Goal: Task Accomplishment & Management: Manage account settings

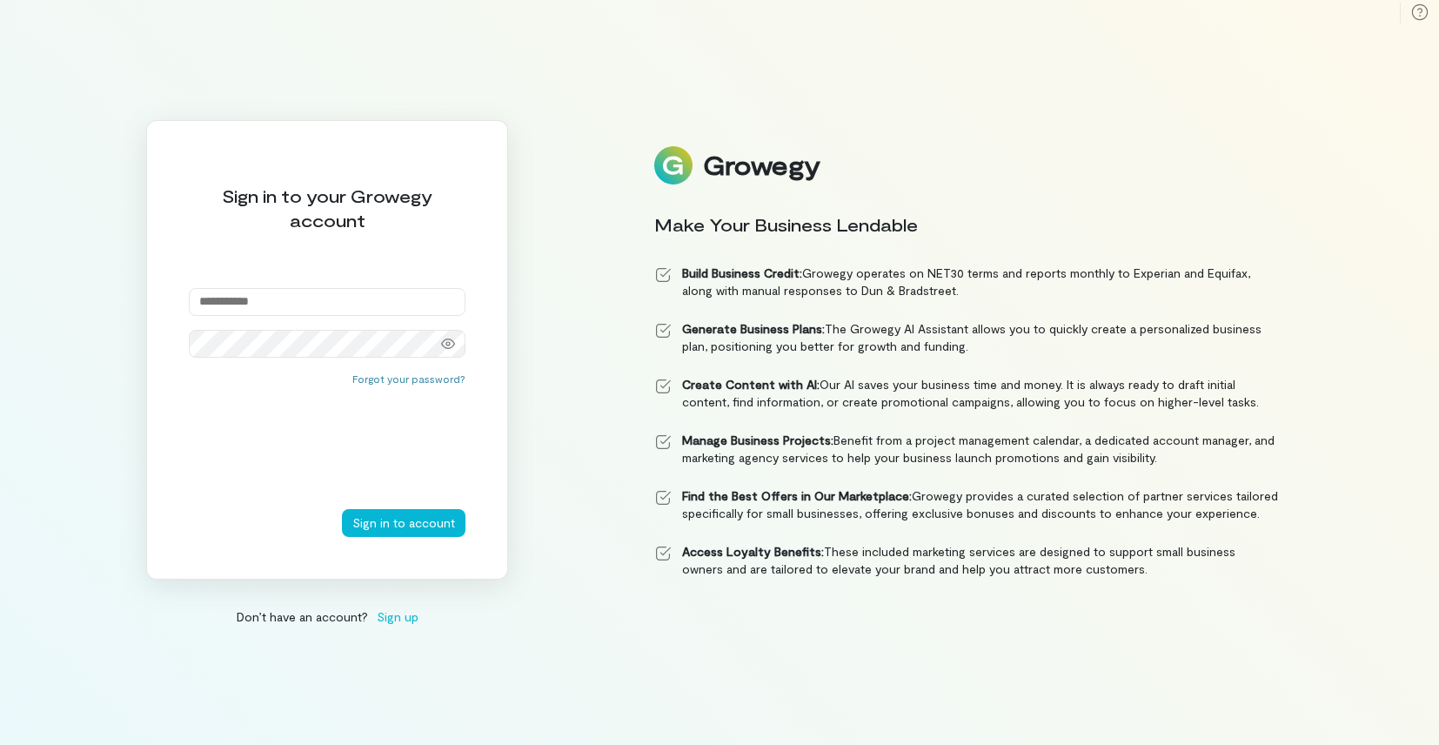
type input "**********"
click at [405, 522] on button "Sign in to account" at bounding box center [404, 523] width 124 height 28
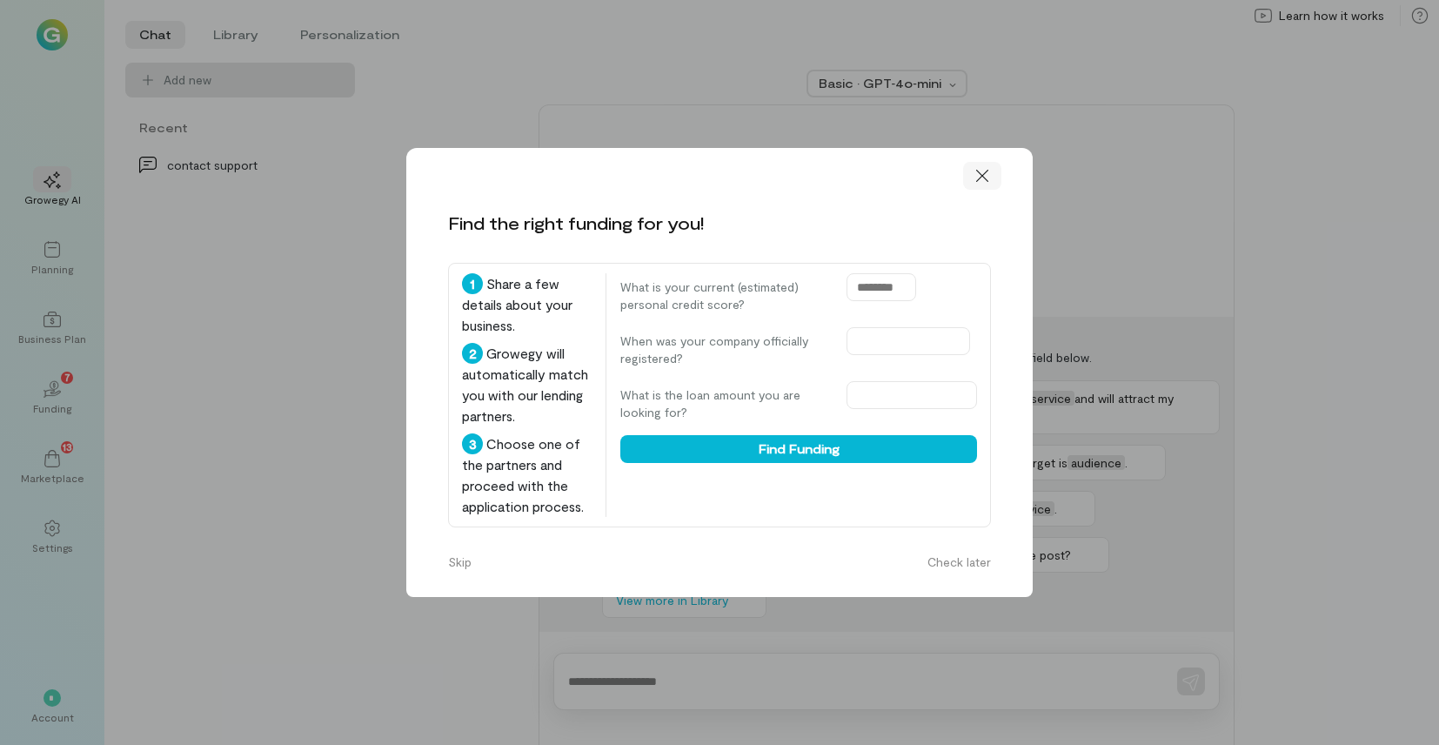
click at [988, 167] on icon at bounding box center [982, 175] width 17 height 17
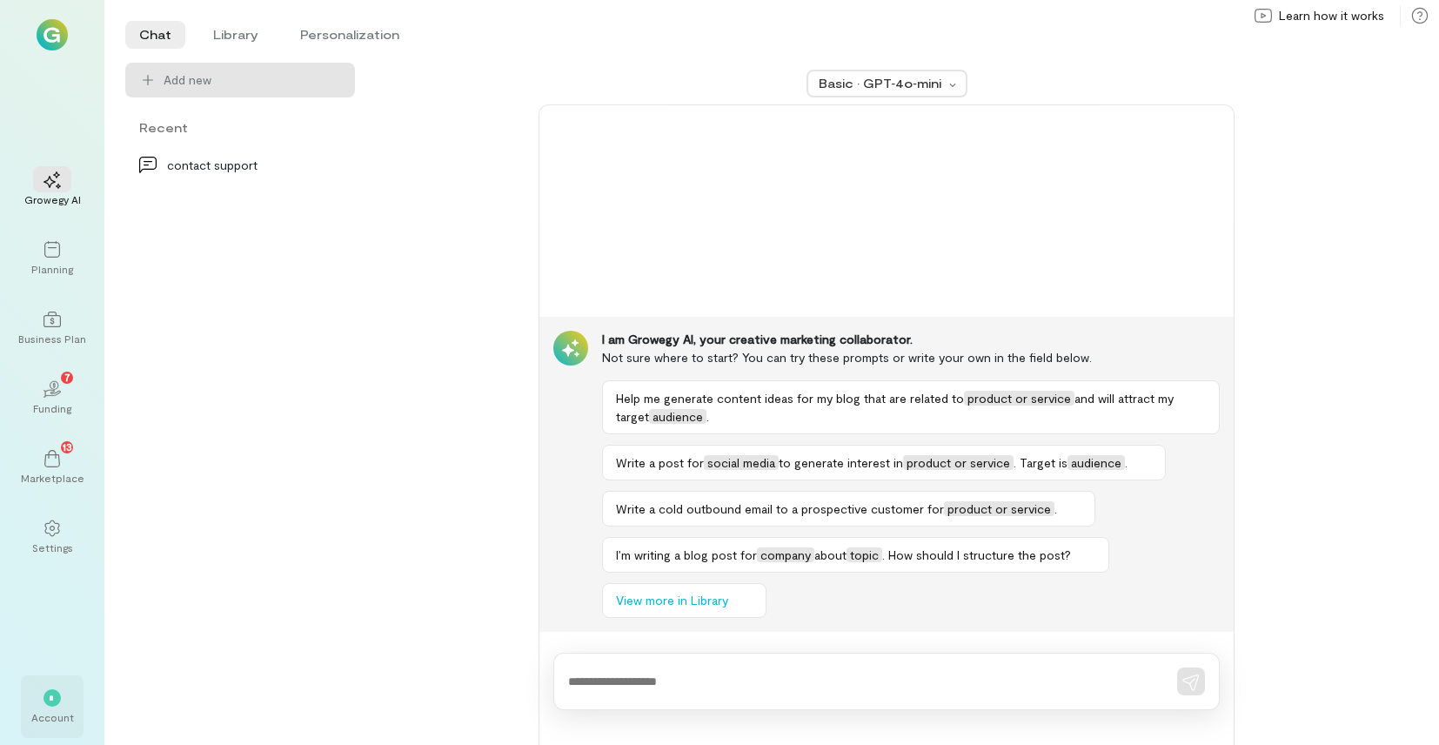
click at [49, 692] on div "*" at bounding box center [52, 697] width 17 height 17
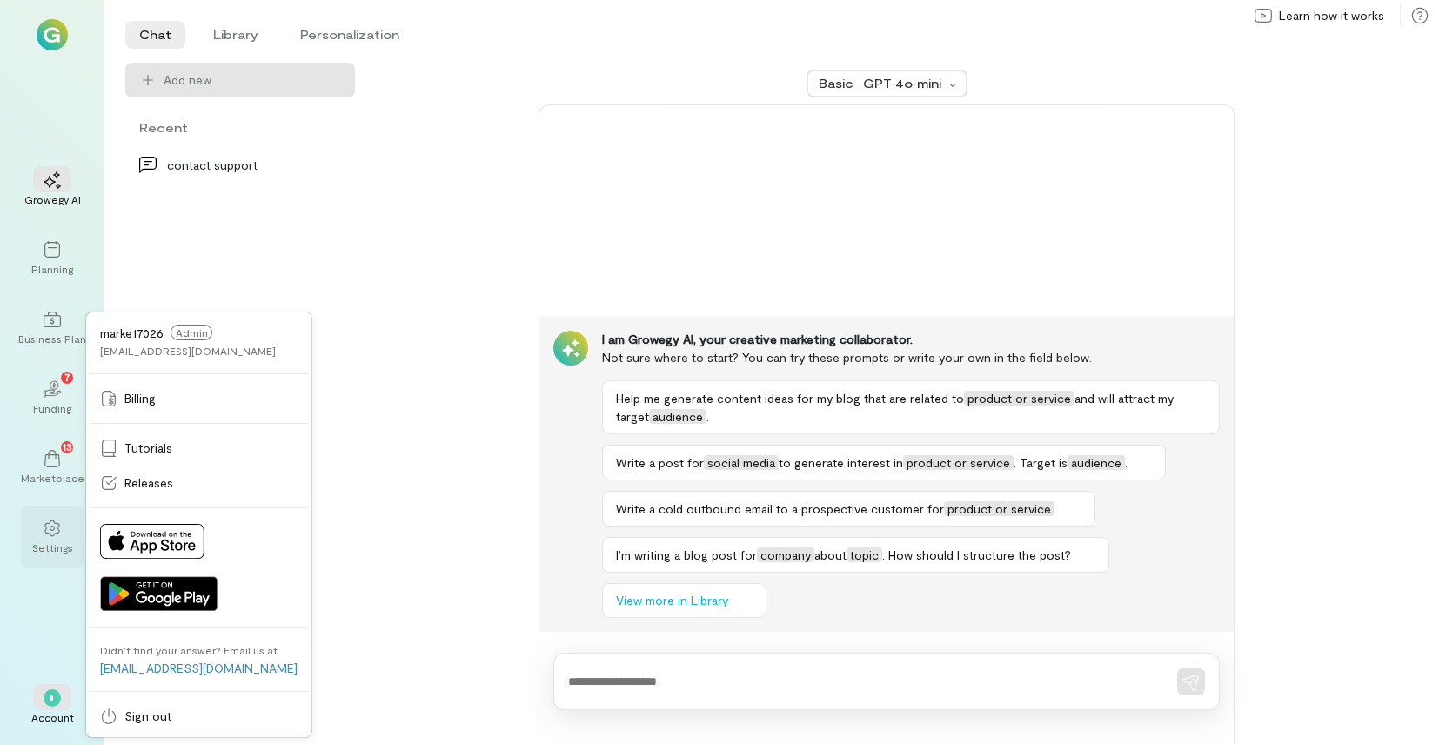
click at [58, 538] on div at bounding box center [52, 527] width 38 height 26
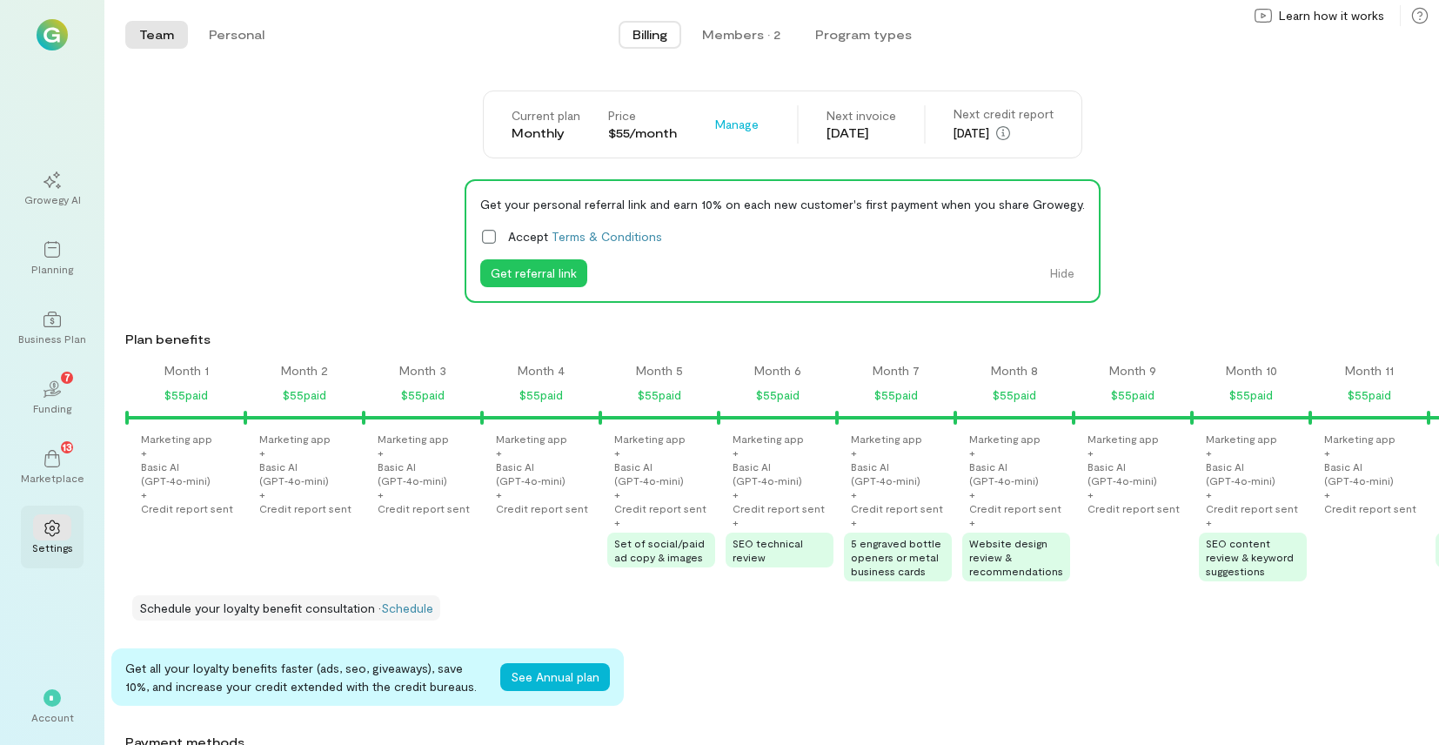
scroll to position [0, 1651]
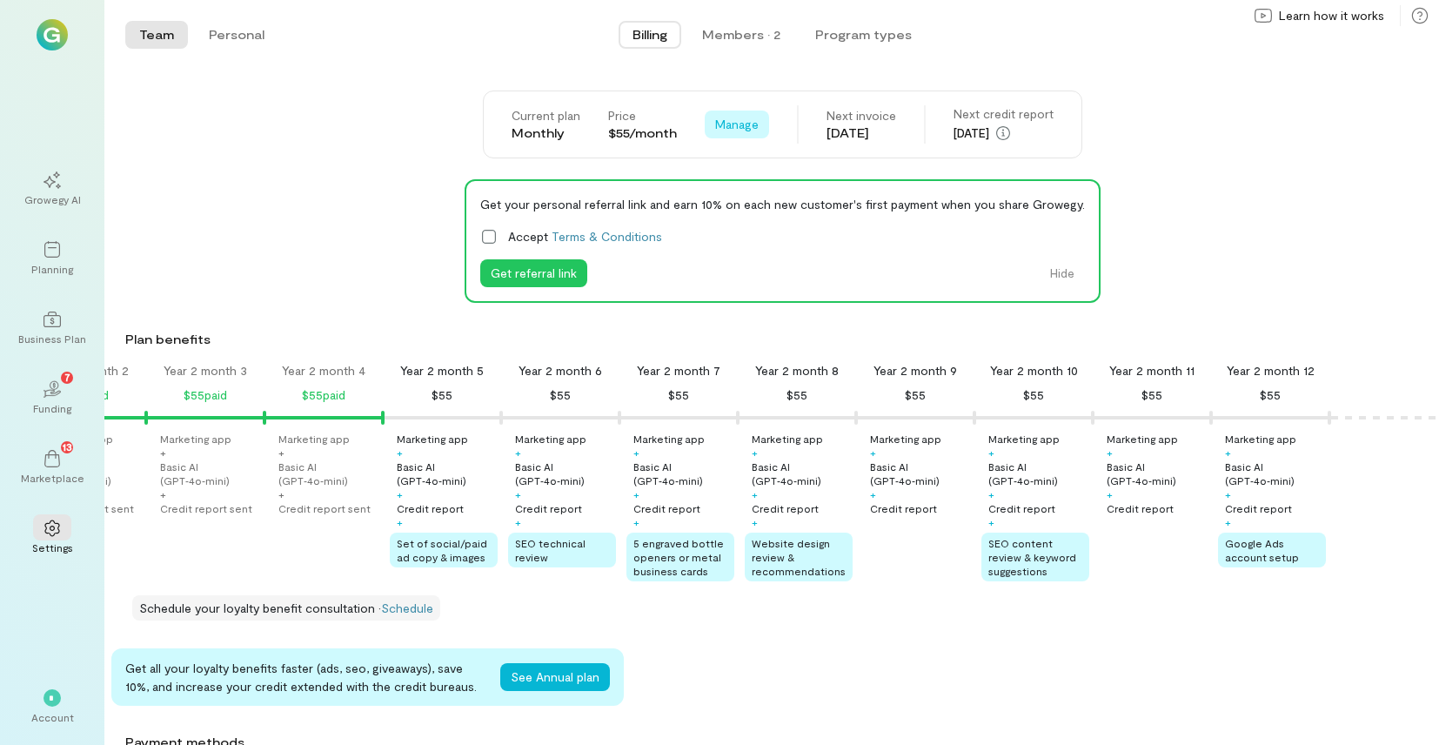
click at [738, 121] on span "Manage" at bounding box center [737, 124] width 44 height 17
click at [744, 195] on span "Cancel plan" at bounding box center [776, 196] width 64 height 17
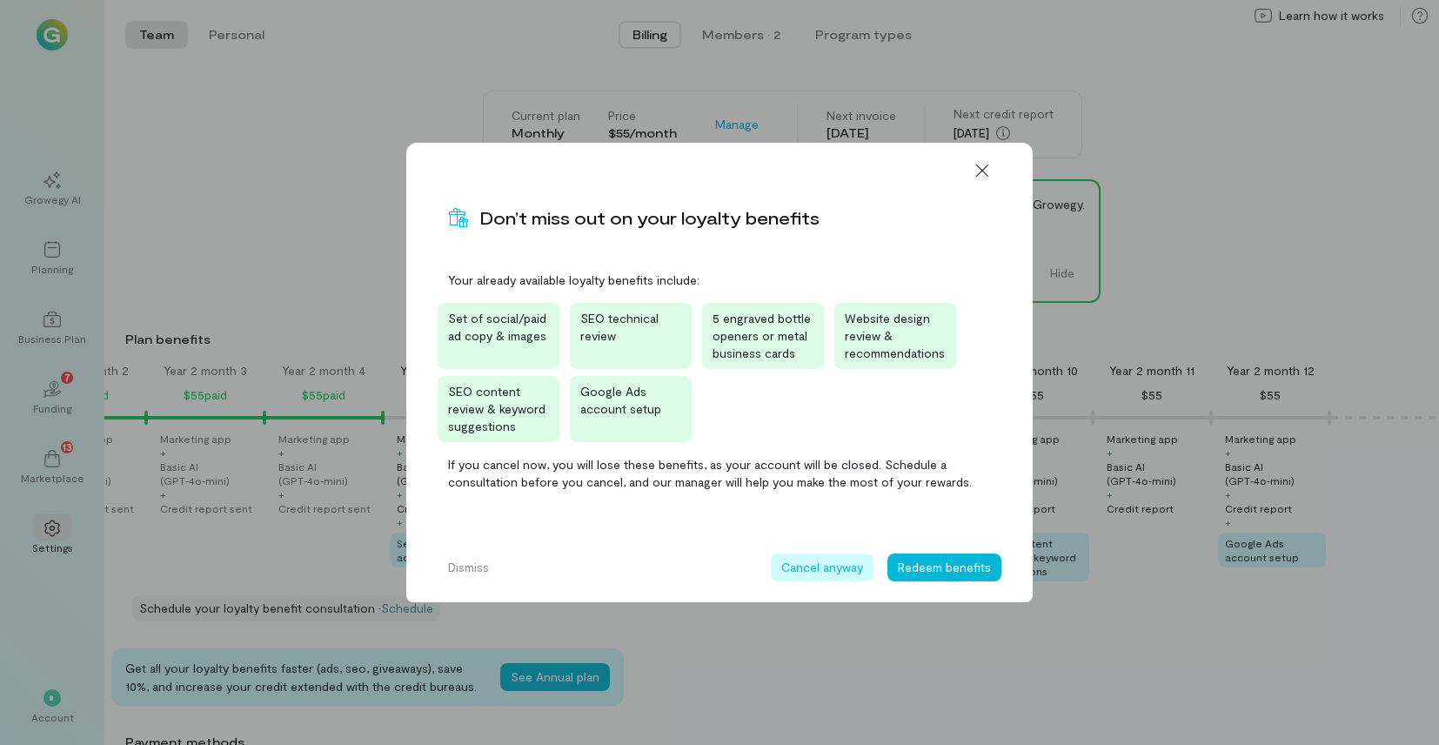
click at [848, 573] on button "Cancel anyway" at bounding box center [822, 567] width 103 height 28
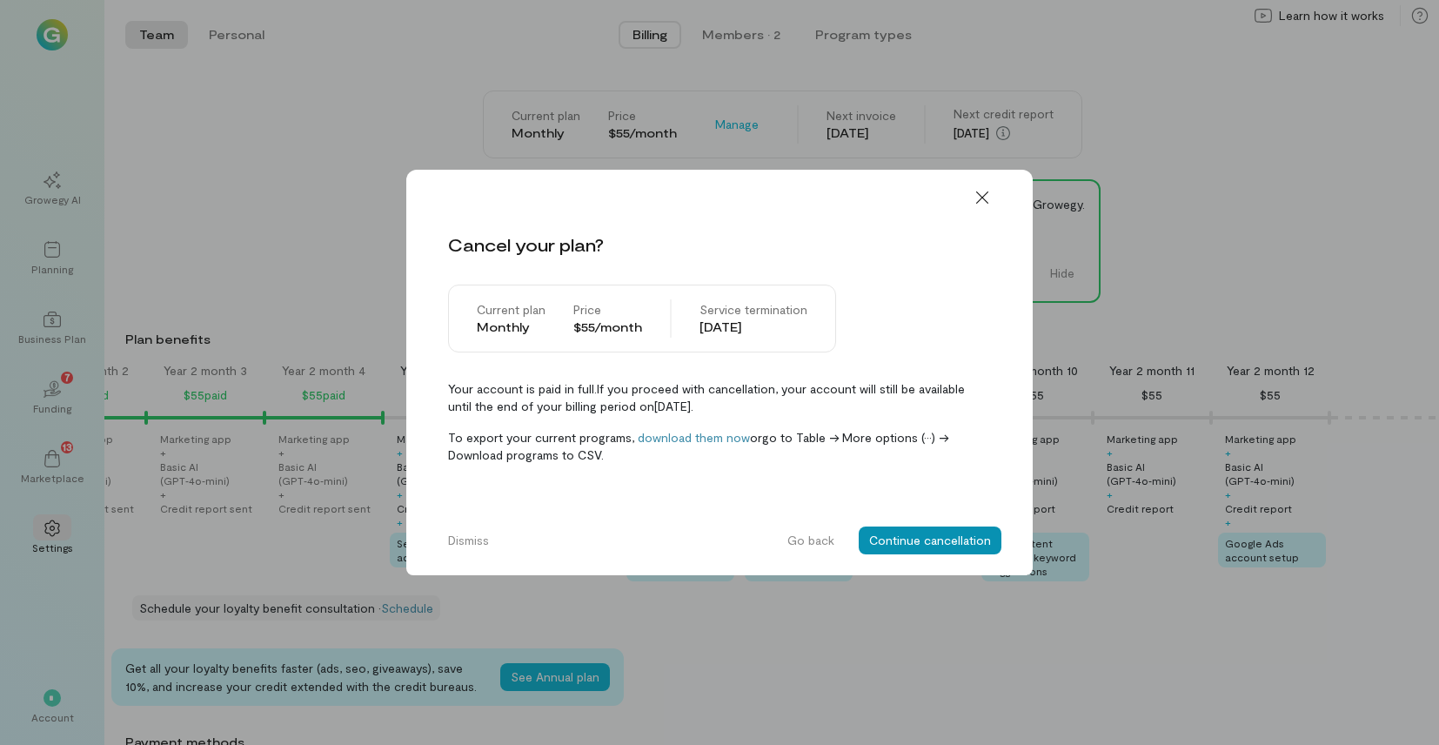
click at [896, 546] on button "Continue cancellation" at bounding box center [930, 540] width 143 height 28
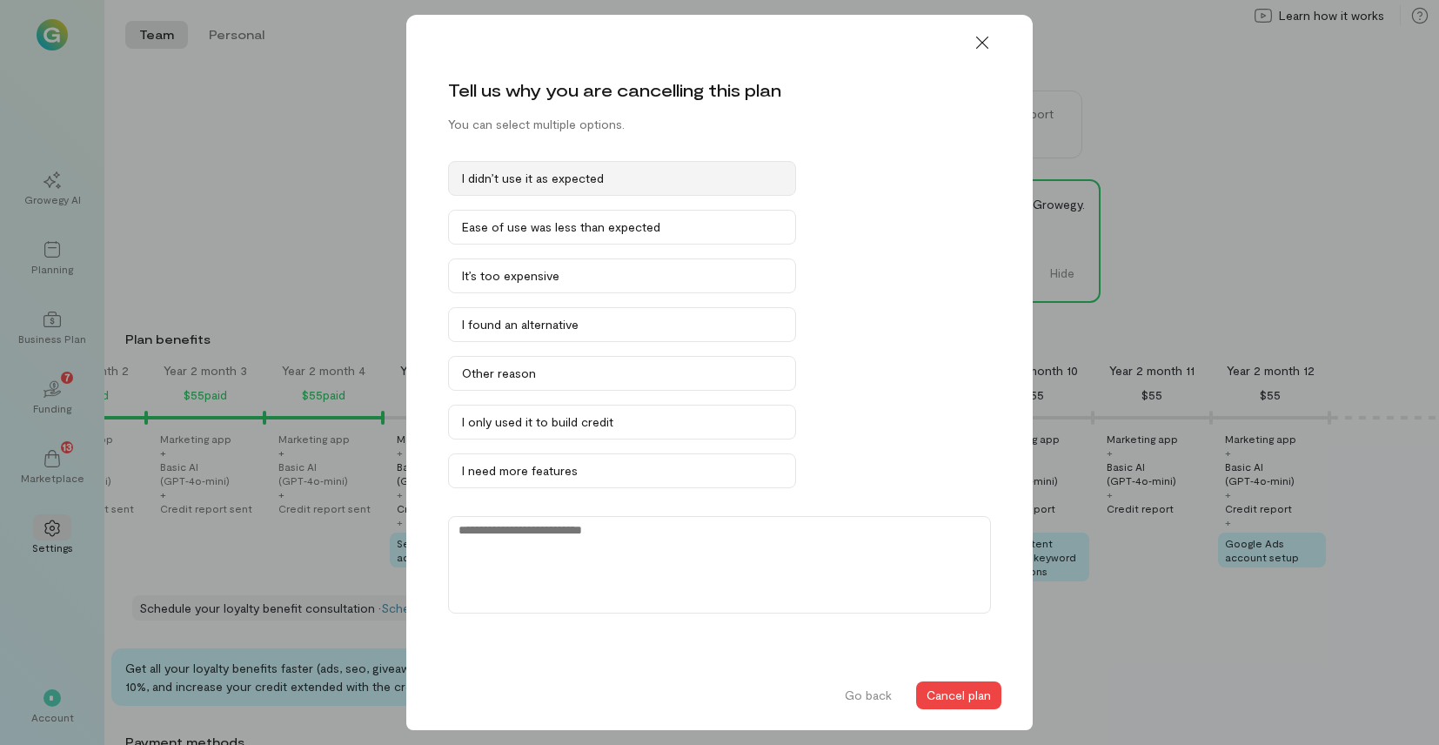
click at [763, 178] on div "I didn’t use it as expected" at bounding box center [622, 178] width 320 height 17
click at [960, 700] on button "Cancel plan" at bounding box center [958, 695] width 85 height 28
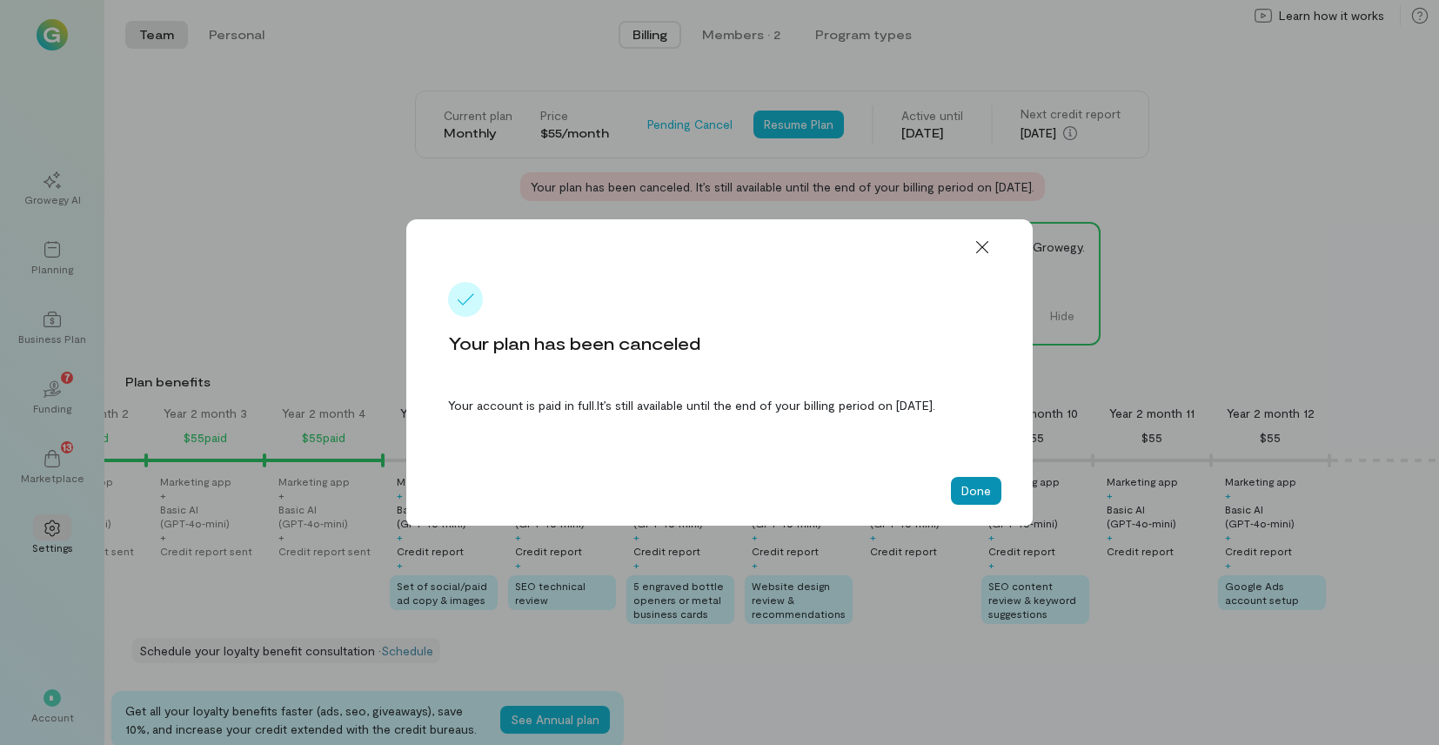
click at [987, 493] on button "Done" at bounding box center [976, 491] width 50 height 28
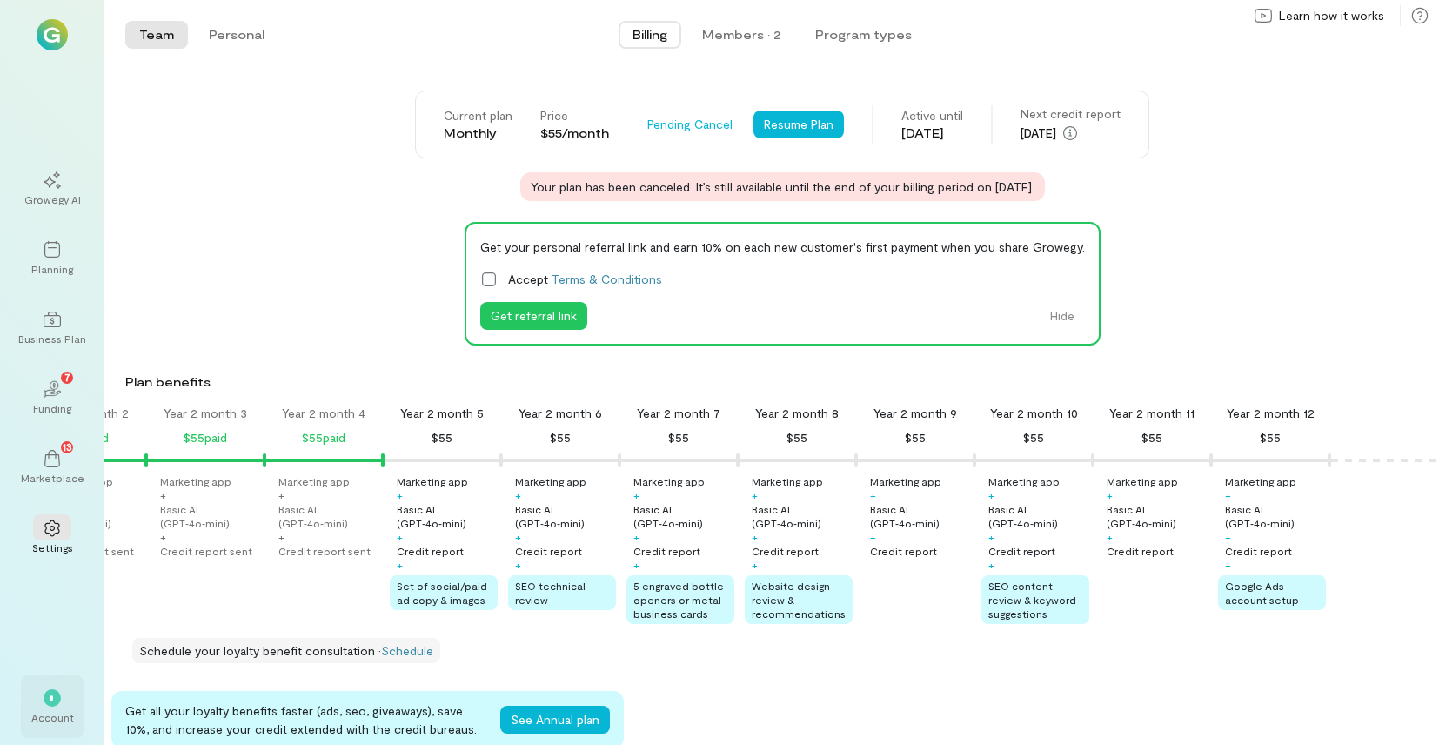
click at [59, 699] on div "*" at bounding box center [52, 697] width 17 height 17
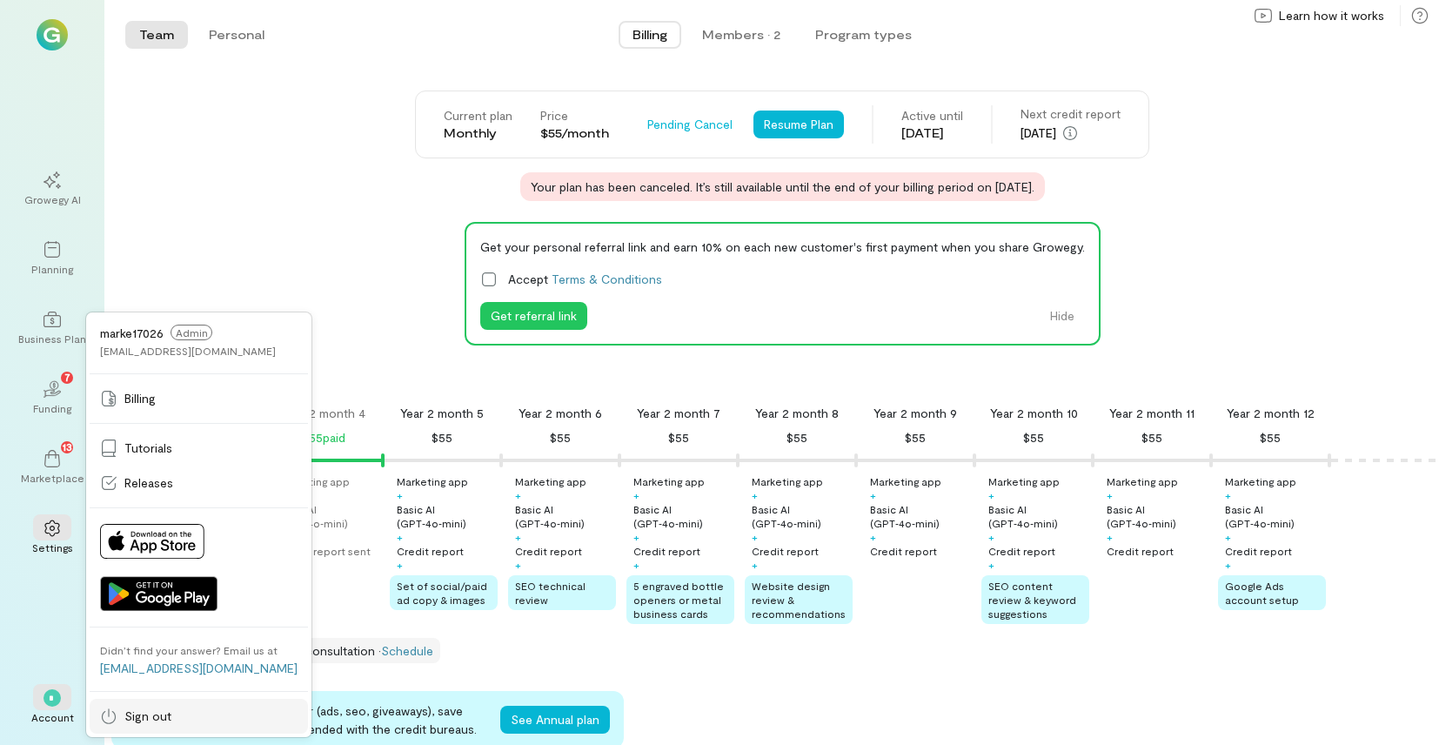
click at [124, 720] on div "Sign out" at bounding box center [199, 715] width 198 height 17
